Goal: Entertainment & Leisure: Consume media (video, audio)

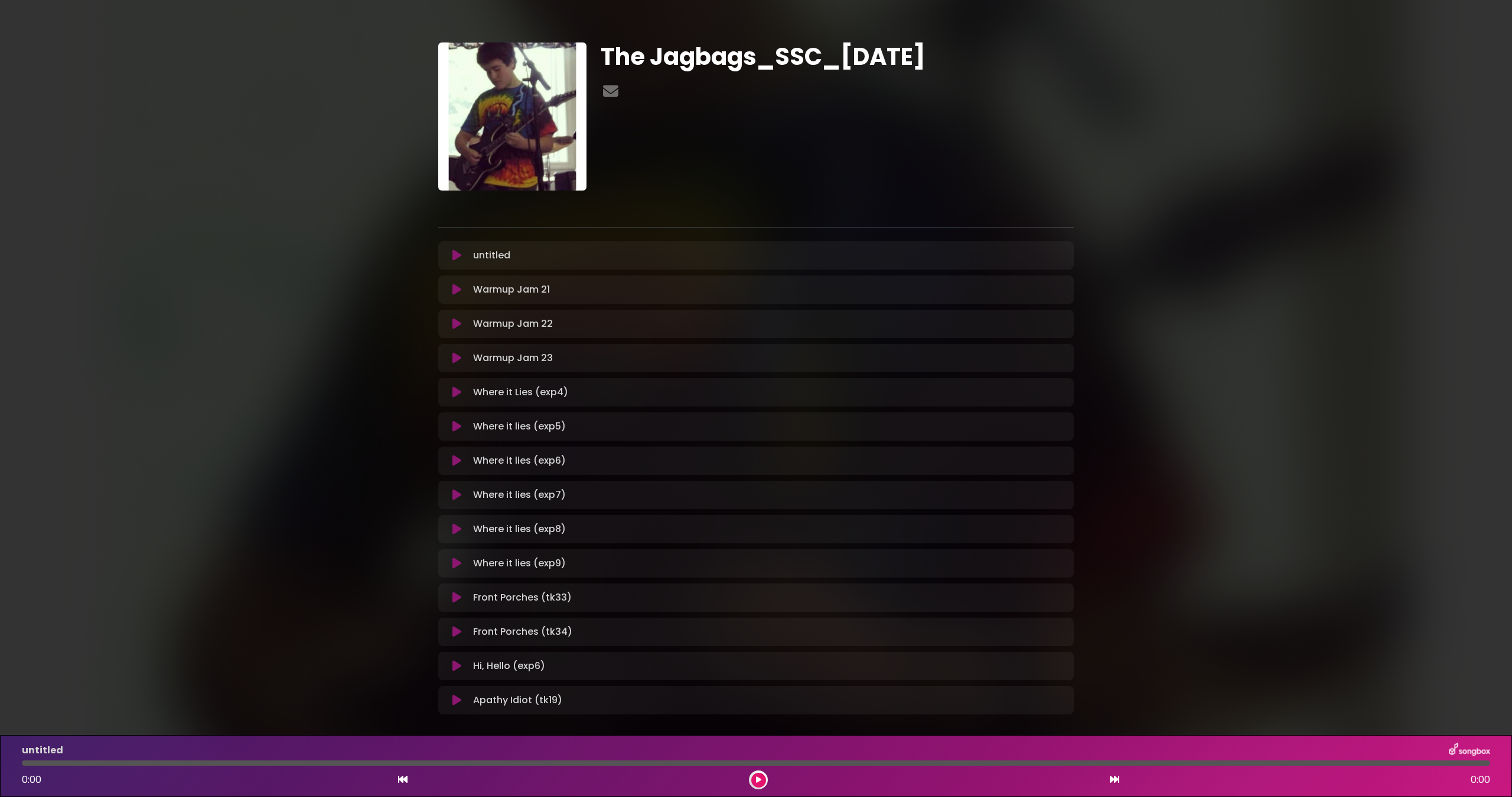
click at [1214, 513] on div "The Jagbags_SSC_[DATE] ×" at bounding box center [756, 374] width 1512 height 720
click at [454, 289] on icon at bounding box center [456, 289] width 9 height 12
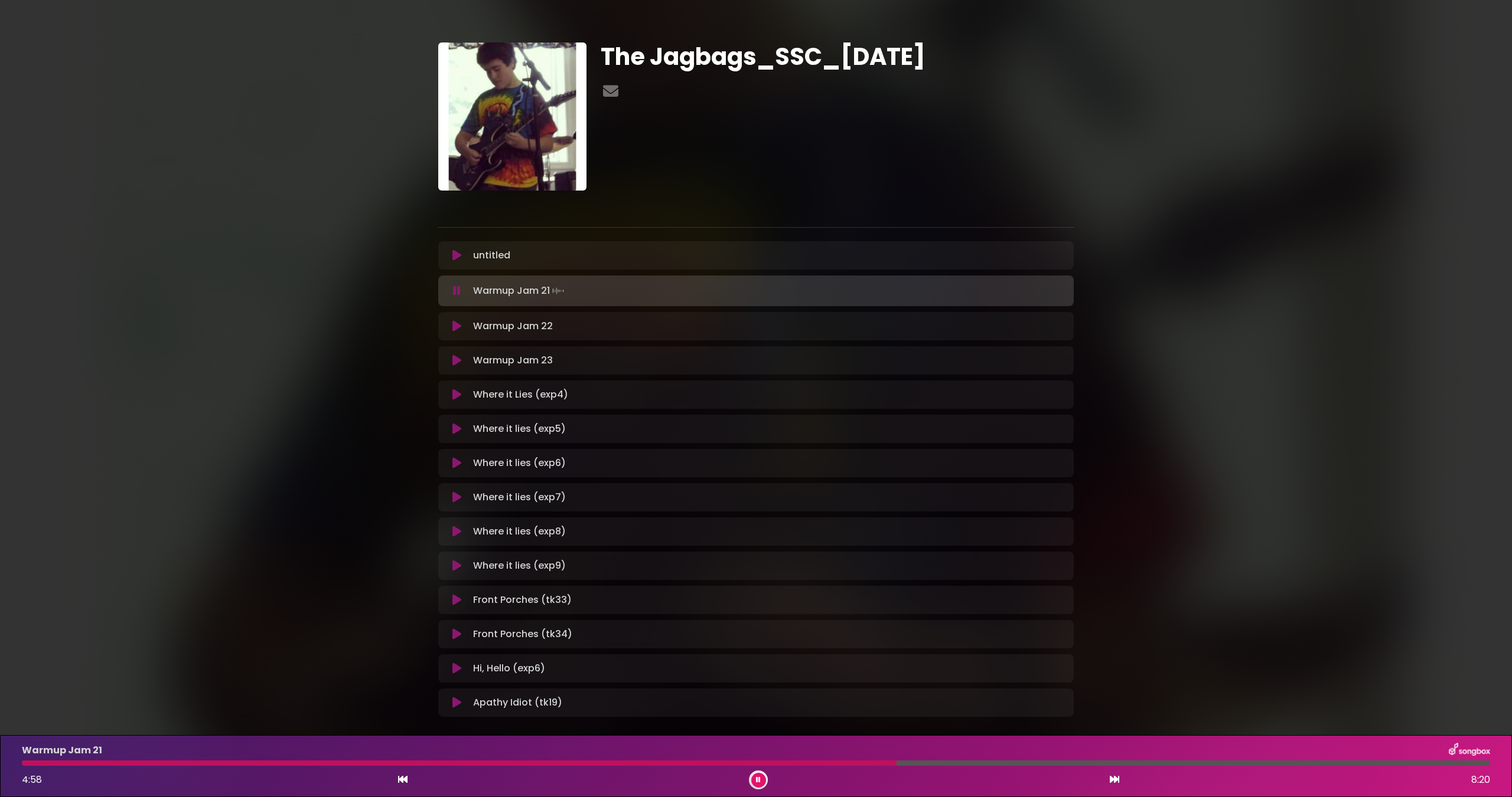
click at [30, 762] on div at bounding box center [459, 763] width 875 height 5
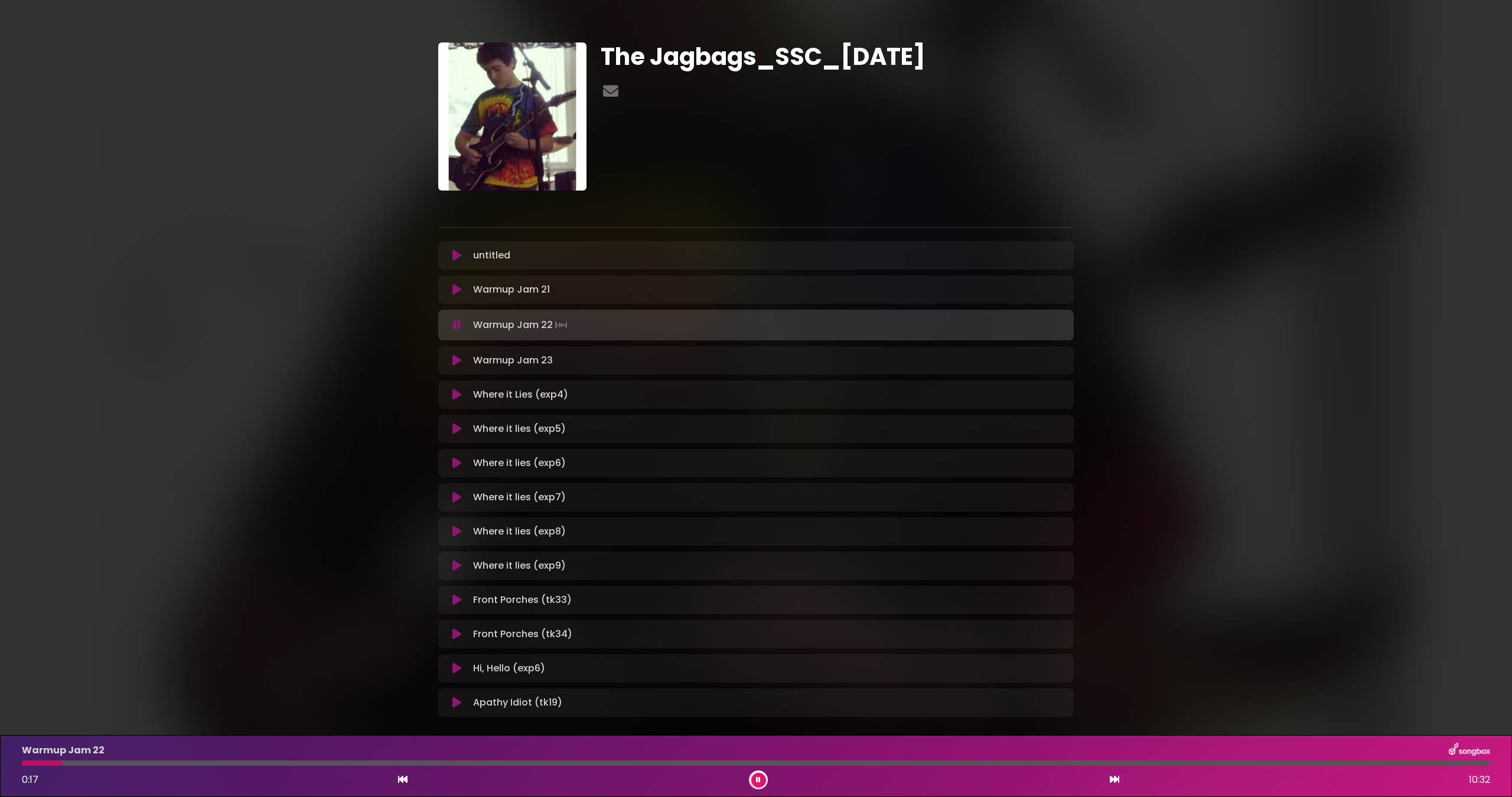
click at [121, 766] on div "Warmup Jam 22 0:17 10:32" at bounding box center [756, 766] width 1482 height 47
click at [172, 763] on div at bounding box center [756, 763] width 1468 height 5
click at [271, 763] on div at bounding box center [756, 763] width 1468 height 5
click at [506, 762] on div at bounding box center [756, 763] width 1468 height 5
click at [711, 760] on div "Warmup Jam 22 3:33 10:32" at bounding box center [756, 766] width 1482 height 47
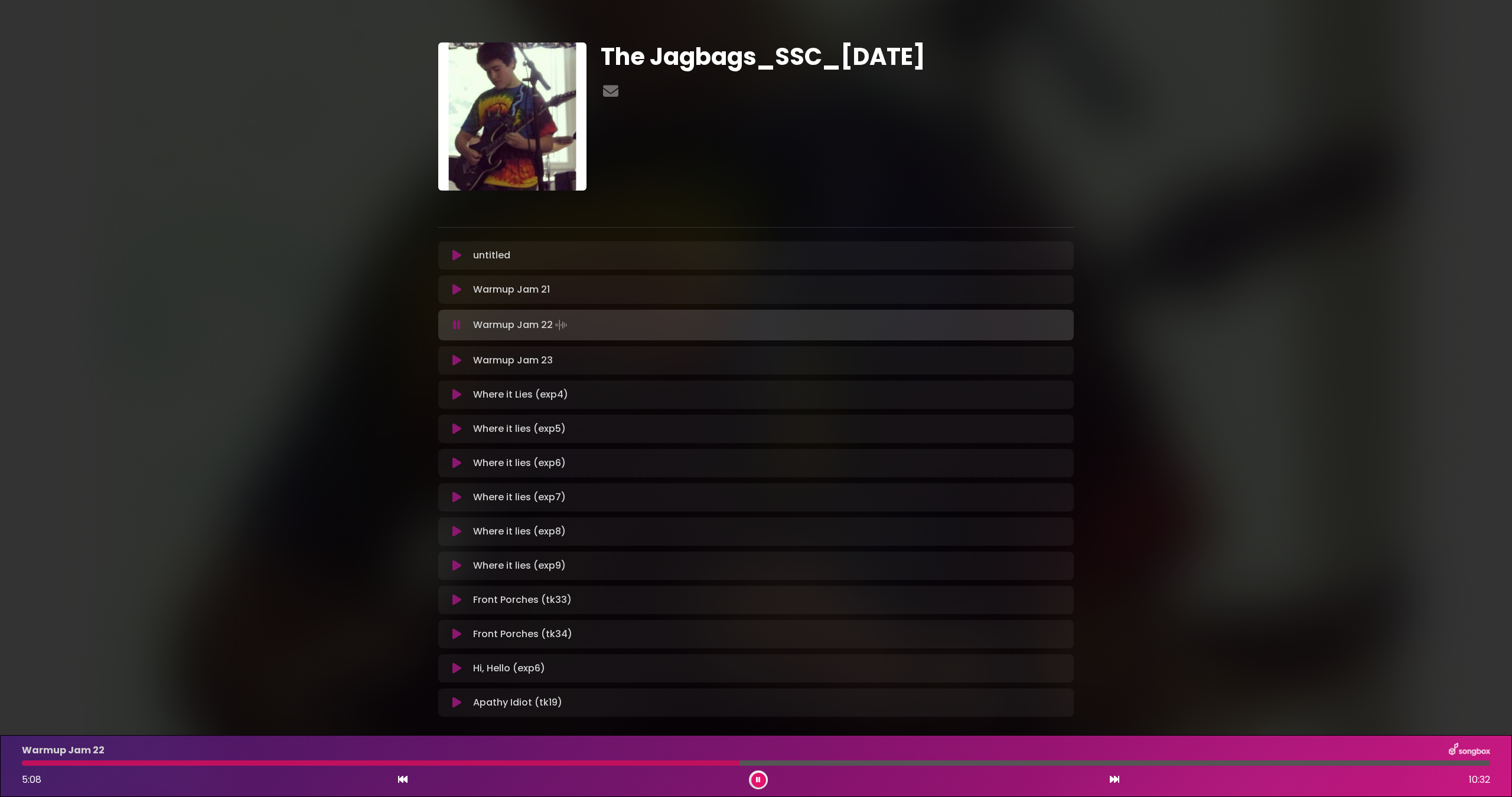
drag, startPoint x: 465, startPoint y: 354, endPoint x: 461, endPoint y: 360, distance: 7.2
click at [463, 357] on button at bounding box center [456, 361] width 23 height 12
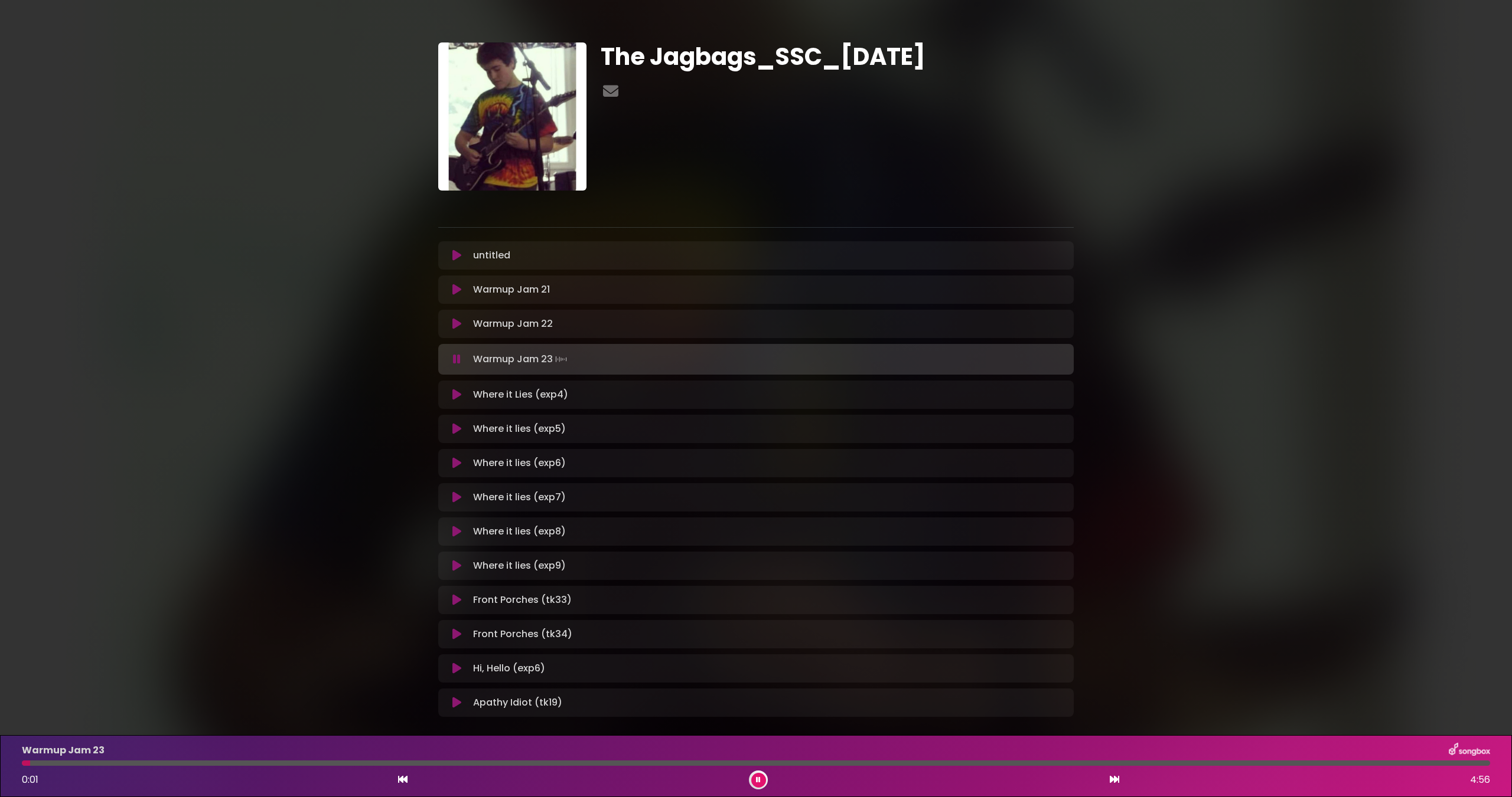
click at [321, 762] on div at bounding box center [756, 763] width 1468 height 5
click at [311, 521] on div "The Jagbags_SSC_[DATE] ×" at bounding box center [756, 375] width 1512 height 723
click at [321, 530] on div "The Jagbags_SSC_[DATE] ×" at bounding box center [756, 375] width 1512 height 723
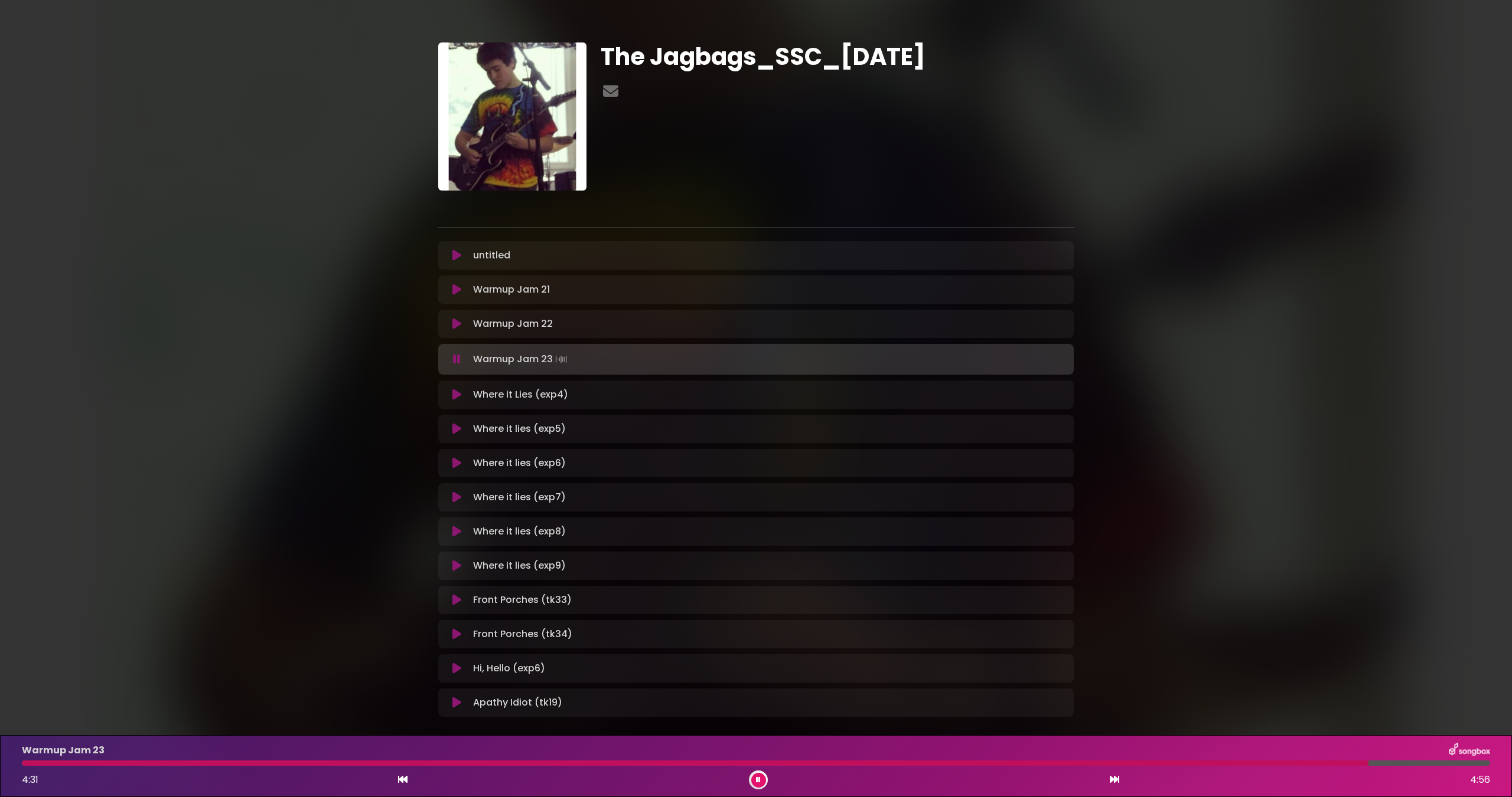
click at [57, 766] on div at bounding box center [695, 763] width 1346 height 5
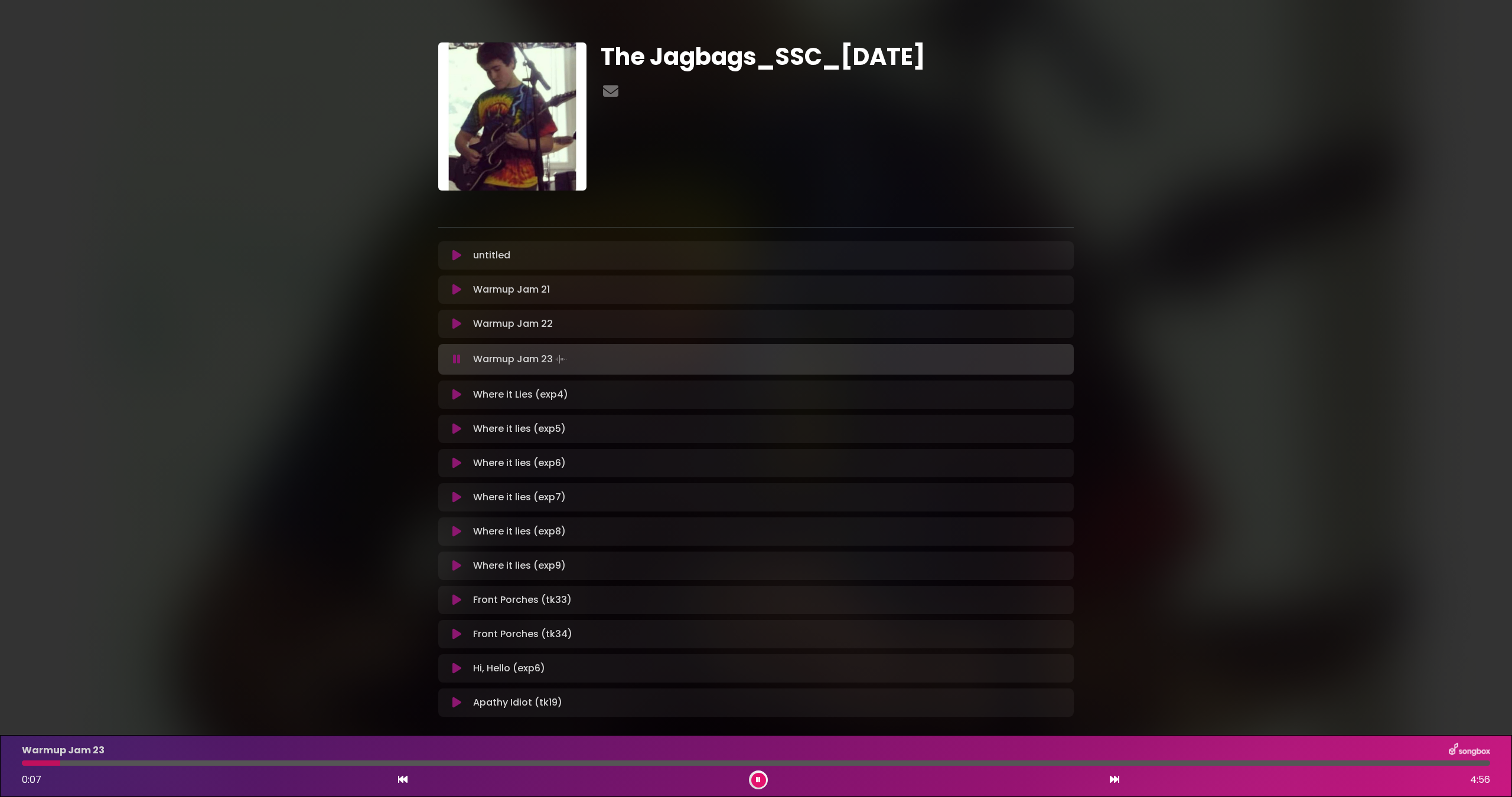
click at [107, 761] on div at bounding box center [756, 763] width 1468 height 5
click at [148, 763] on div at bounding box center [756, 763] width 1468 height 5
click at [198, 763] on div at bounding box center [756, 763] width 1468 height 5
click at [247, 762] on div at bounding box center [756, 763] width 1468 height 5
click at [301, 767] on div "Warmup Jam 23 0:47 4:56" at bounding box center [756, 766] width 1482 height 47
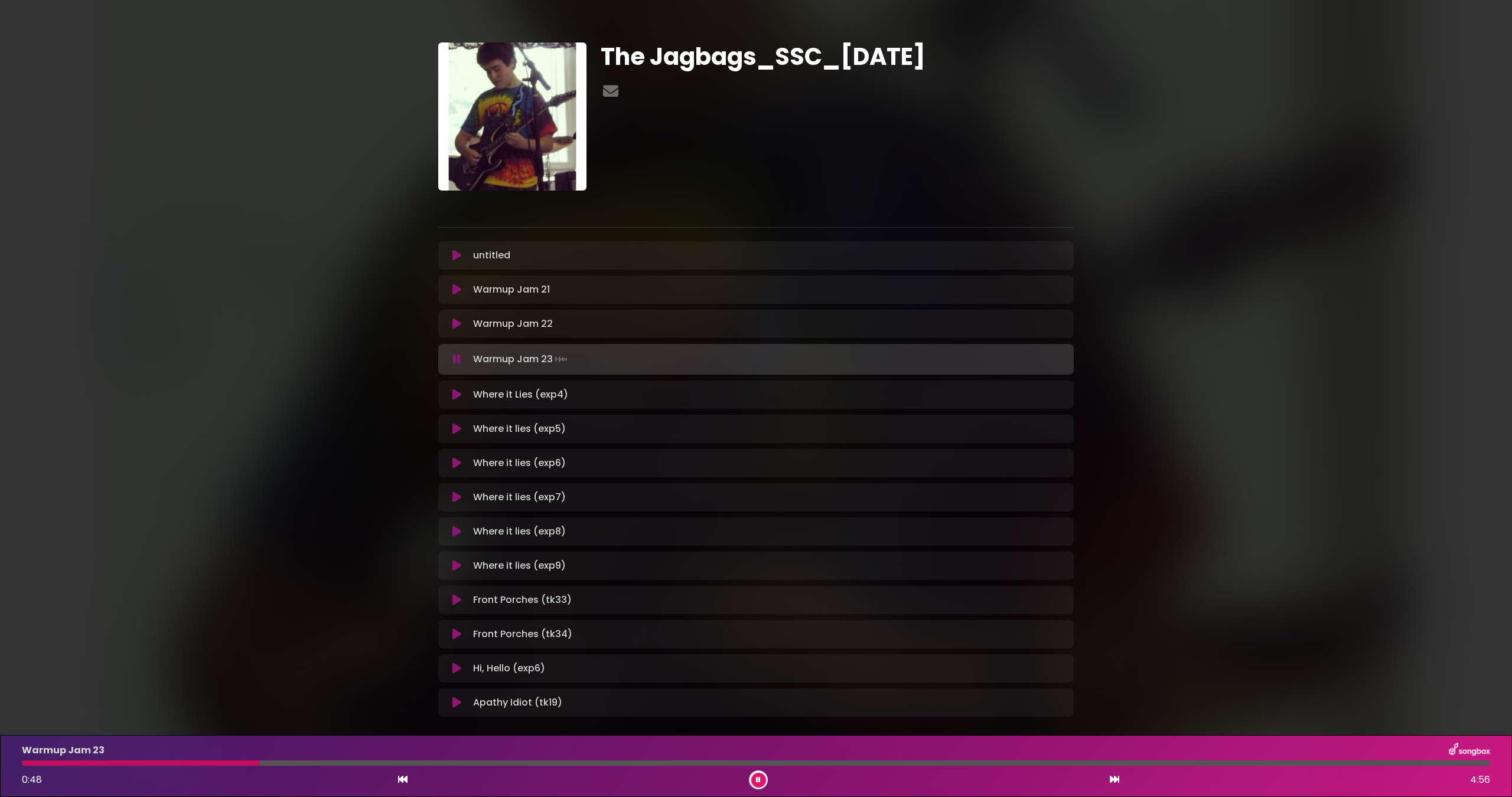
click at [310, 757] on div "Warmup Jam 23" at bounding box center [756, 751] width 1482 height 16
click at [308, 763] on div at bounding box center [756, 763] width 1468 height 5
click at [329, 555] on div "The Jagbags_SSC_[DATE] ×" at bounding box center [756, 375] width 1512 height 723
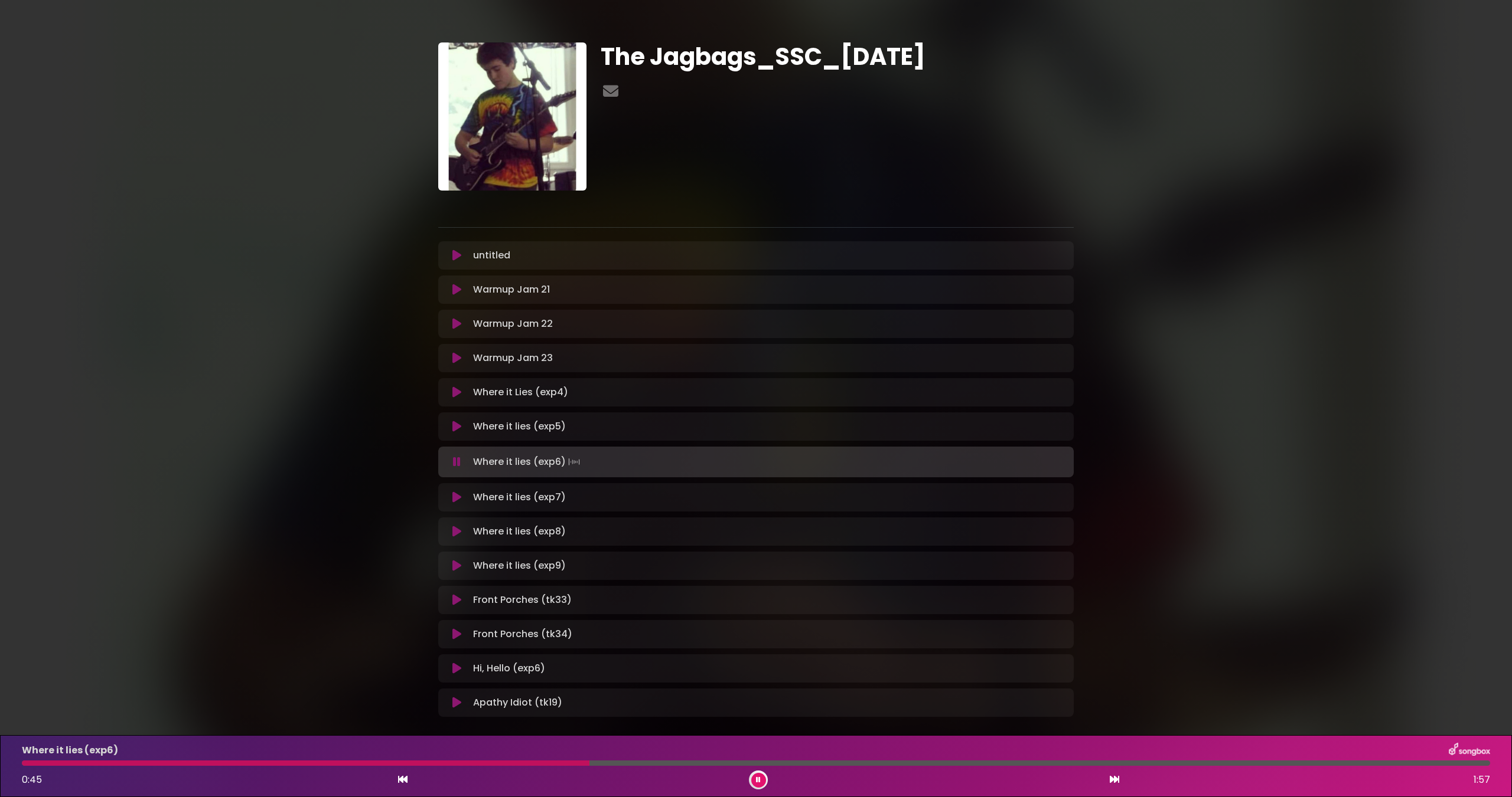
click at [71, 433] on div "The Jagbags_SSC_[DATE] ×" at bounding box center [756, 375] width 1512 height 723
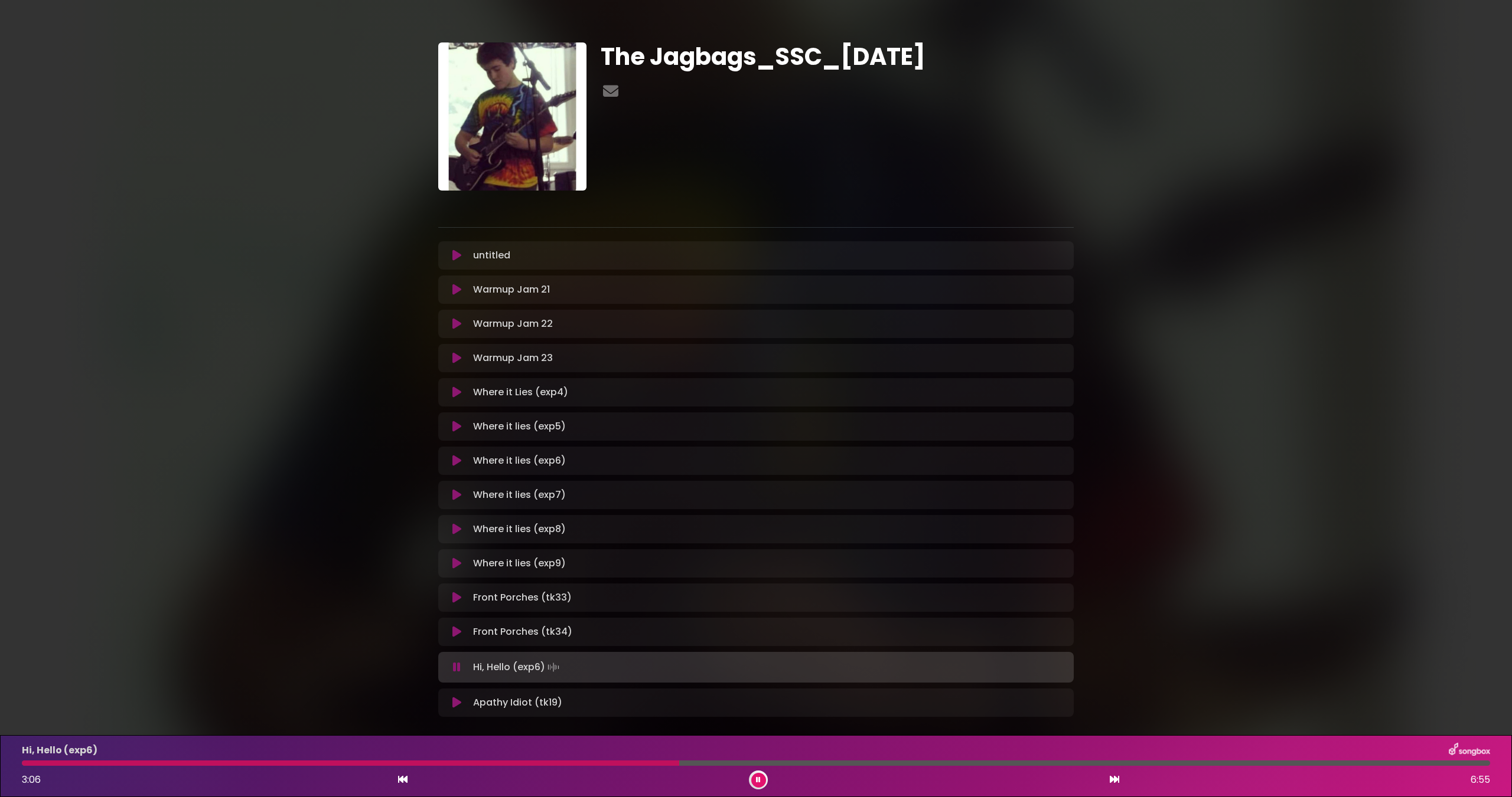
click at [153, 483] on div "The Jagbags_SSC_[DATE] ×" at bounding box center [756, 375] width 1512 height 723
click at [346, 619] on div "The Jagbags_SSC_[DATE] ×" at bounding box center [756, 375] width 1512 height 723
click at [1444, 517] on div "The Jagbags_SSC_[DATE] ×" at bounding box center [756, 375] width 1512 height 723
click at [172, 573] on div "The Jagbags_SSC_[DATE] ×" at bounding box center [756, 375] width 1512 height 723
click at [52, 763] on div at bounding box center [442, 763] width 841 height 5
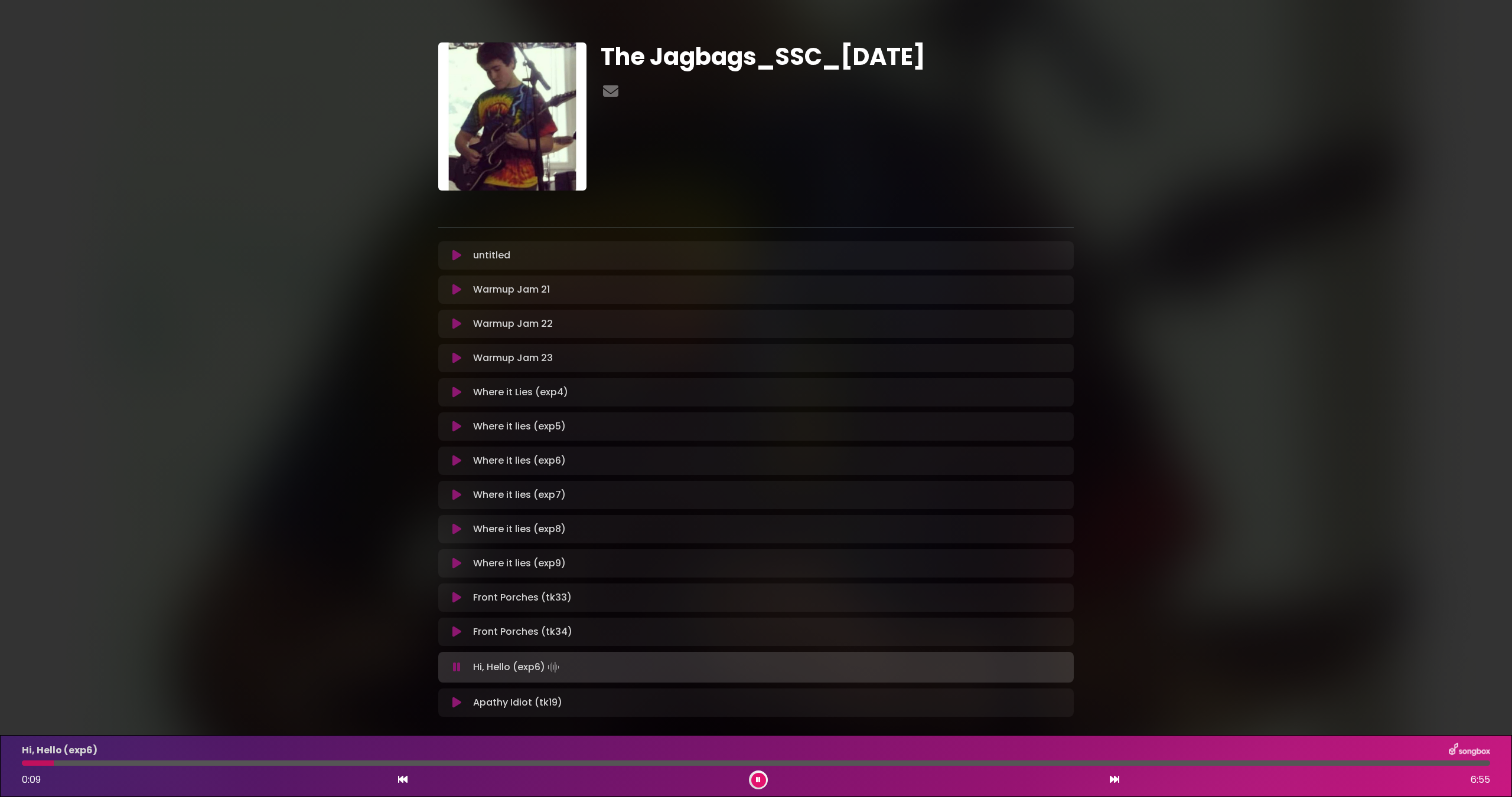
click at [274, 448] on div "The Jagbags_SSC_[DATE] ×" at bounding box center [756, 375] width 1512 height 723
